Goal: Task Accomplishment & Management: Use online tool/utility

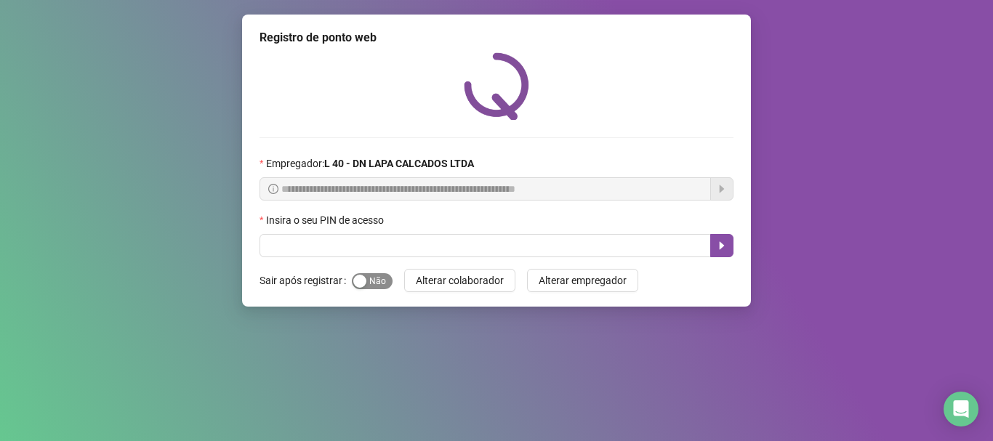
click at [382, 289] on span "Sim Não" at bounding box center [372, 281] width 41 height 16
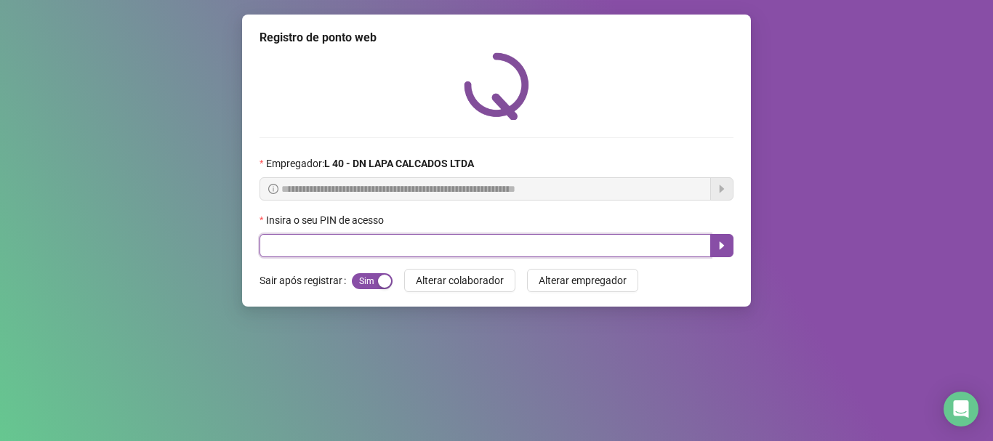
click at [417, 249] on input "text" at bounding box center [485, 245] width 451 height 23
type input "*****"
click at [720, 244] on icon "caret-right" at bounding box center [722, 246] width 5 height 8
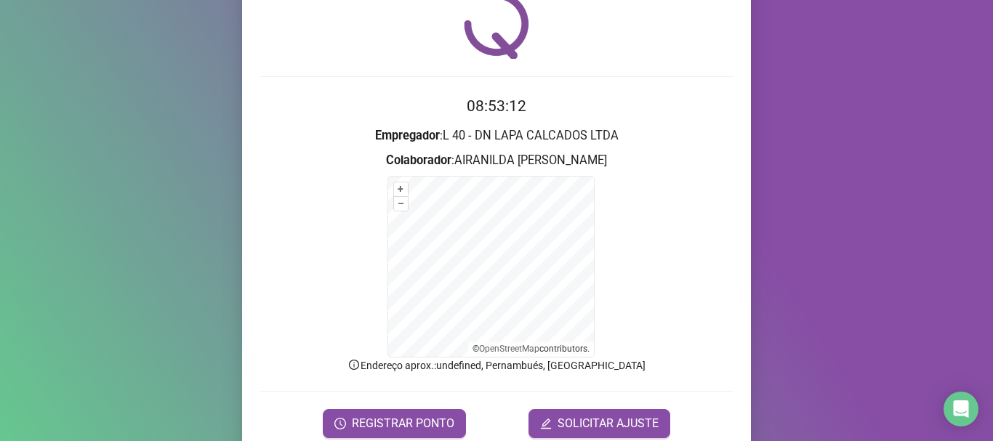
scroll to position [121, 0]
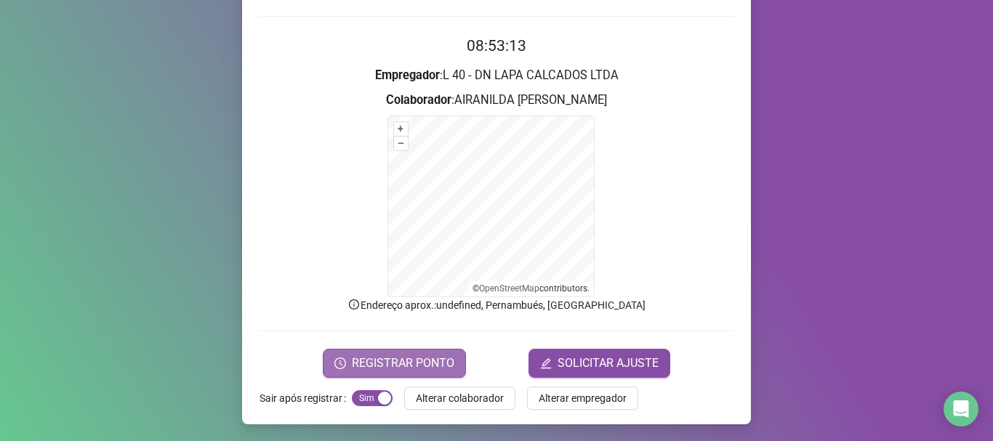
click at [392, 364] on span "REGISTRAR PONTO" at bounding box center [403, 363] width 102 height 17
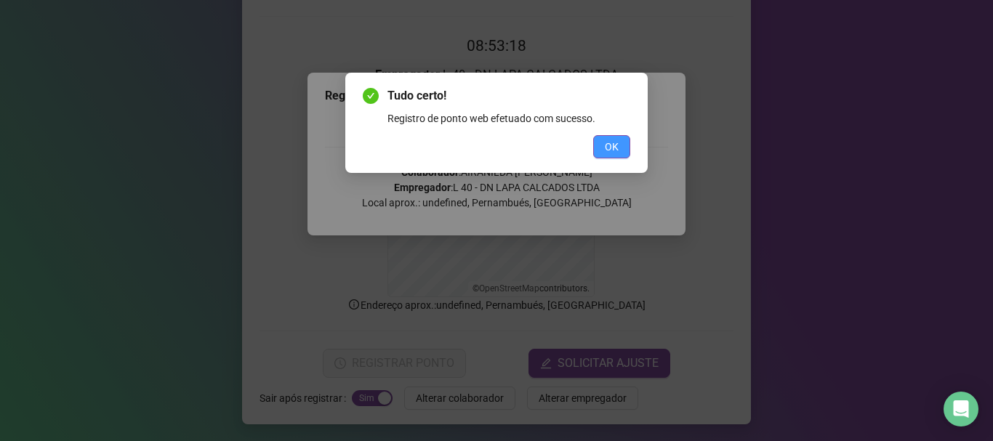
click at [614, 148] on span "OK" at bounding box center [612, 147] width 14 height 16
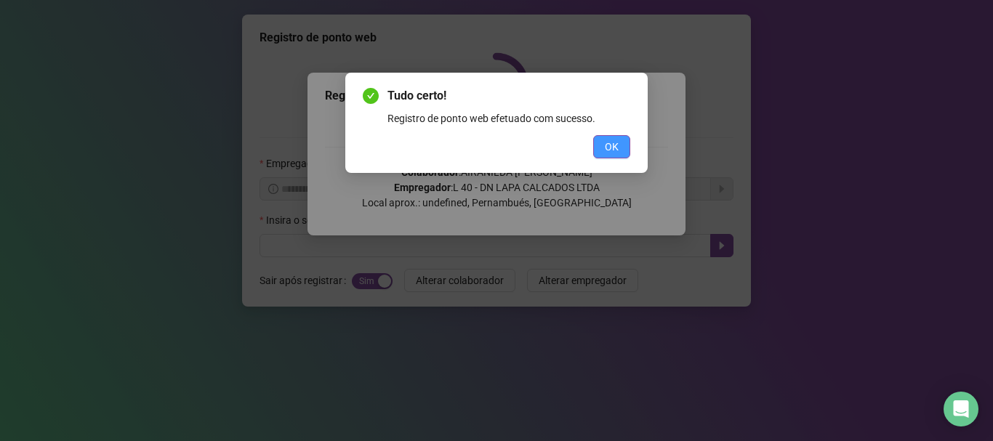
scroll to position [0, 0]
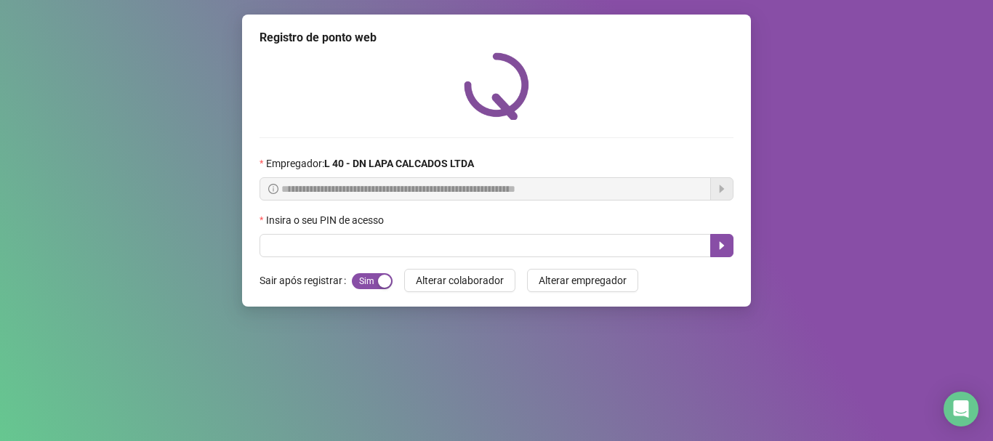
click at [541, 261] on div "**********" at bounding box center [496, 161] width 509 height 292
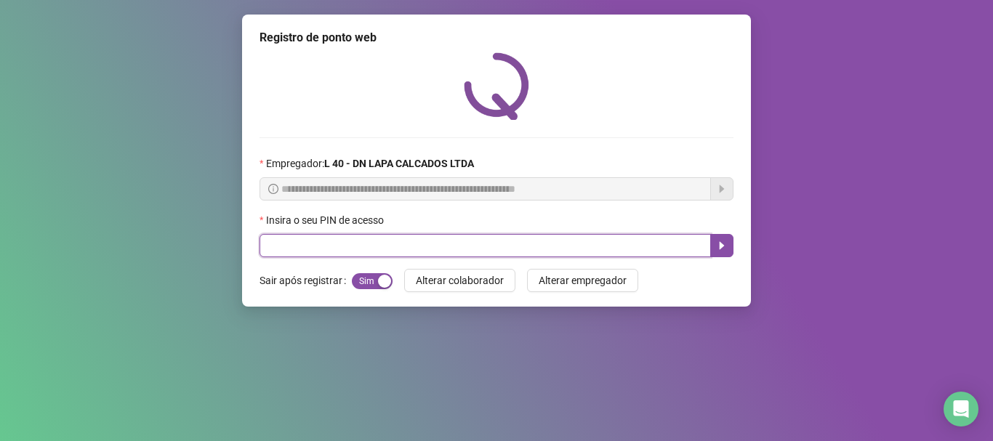
click at [538, 254] on input "text" at bounding box center [485, 245] width 451 height 23
type input "*****"
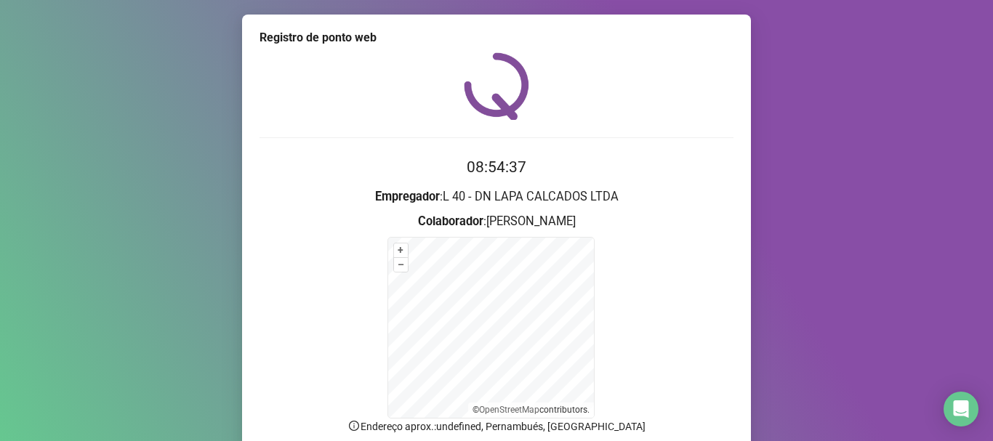
scroll to position [73, 0]
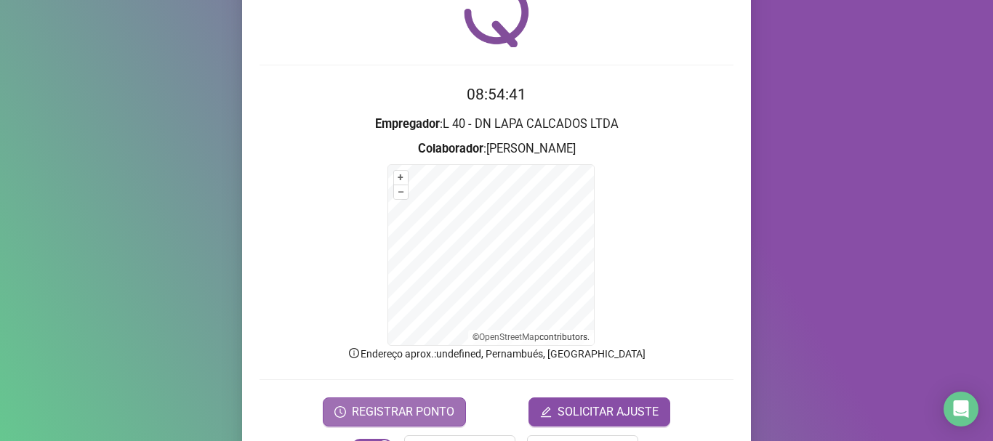
click at [399, 409] on span "REGISTRAR PONTO" at bounding box center [403, 411] width 102 height 17
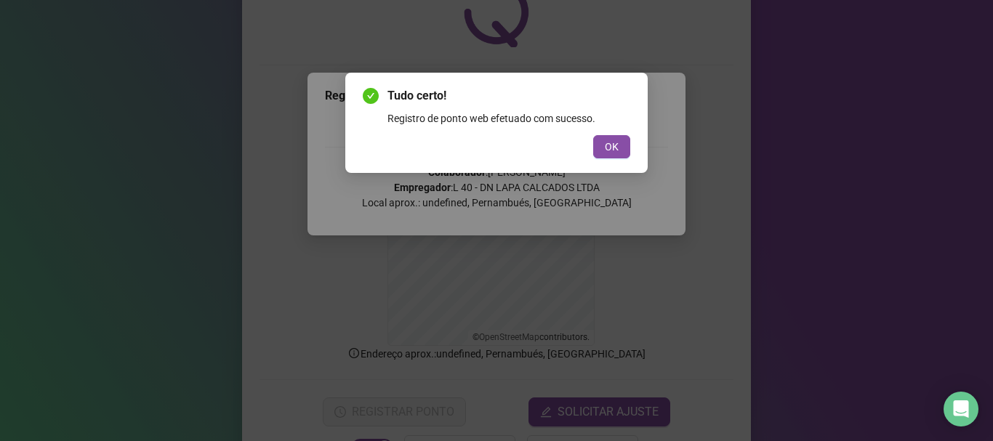
click at [606, 134] on div "Tudo certo! Registro de ponto web efetuado com sucesso. OK" at bounding box center [497, 122] width 268 height 71
click at [606, 144] on span "OK" at bounding box center [612, 147] width 14 height 16
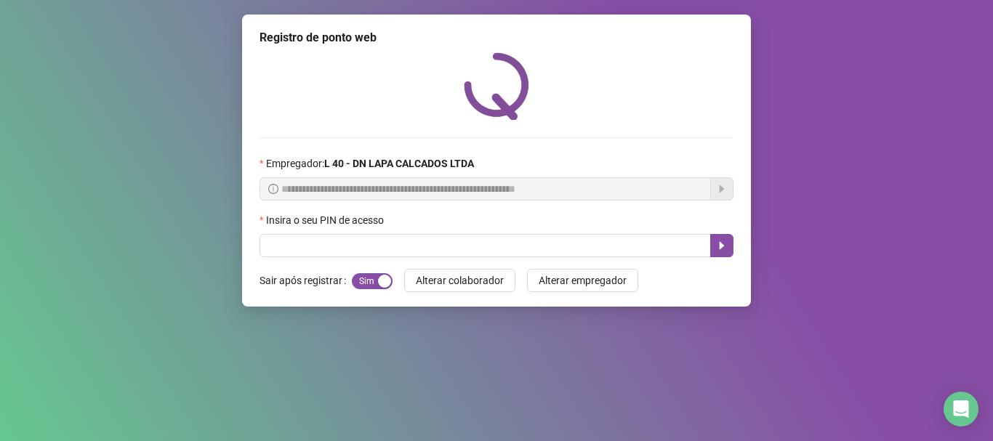
scroll to position [0, 0]
